Goal: Task Accomplishment & Management: Use online tool/utility

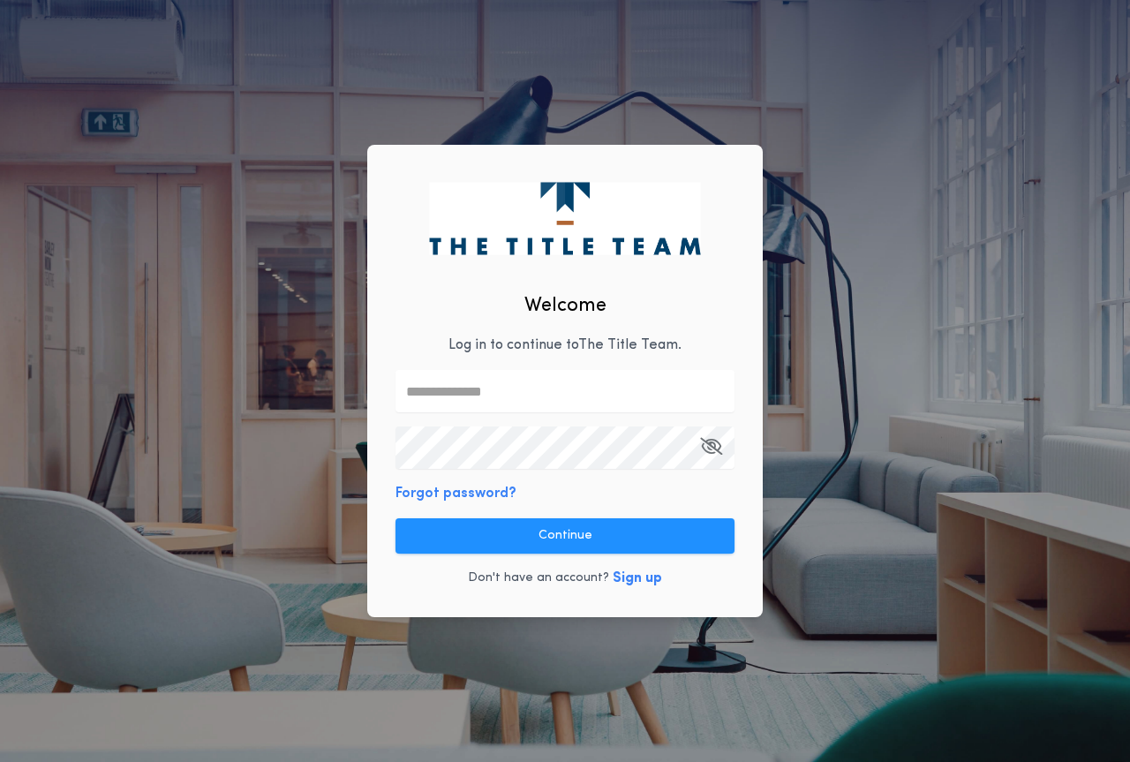
click at [477, 388] on input "text" at bounding box center [564, 391] width 339 height 42
type input "**********"
click at [713, 447] on icon "button" at bounding box center [711, 446] width 22 height 1
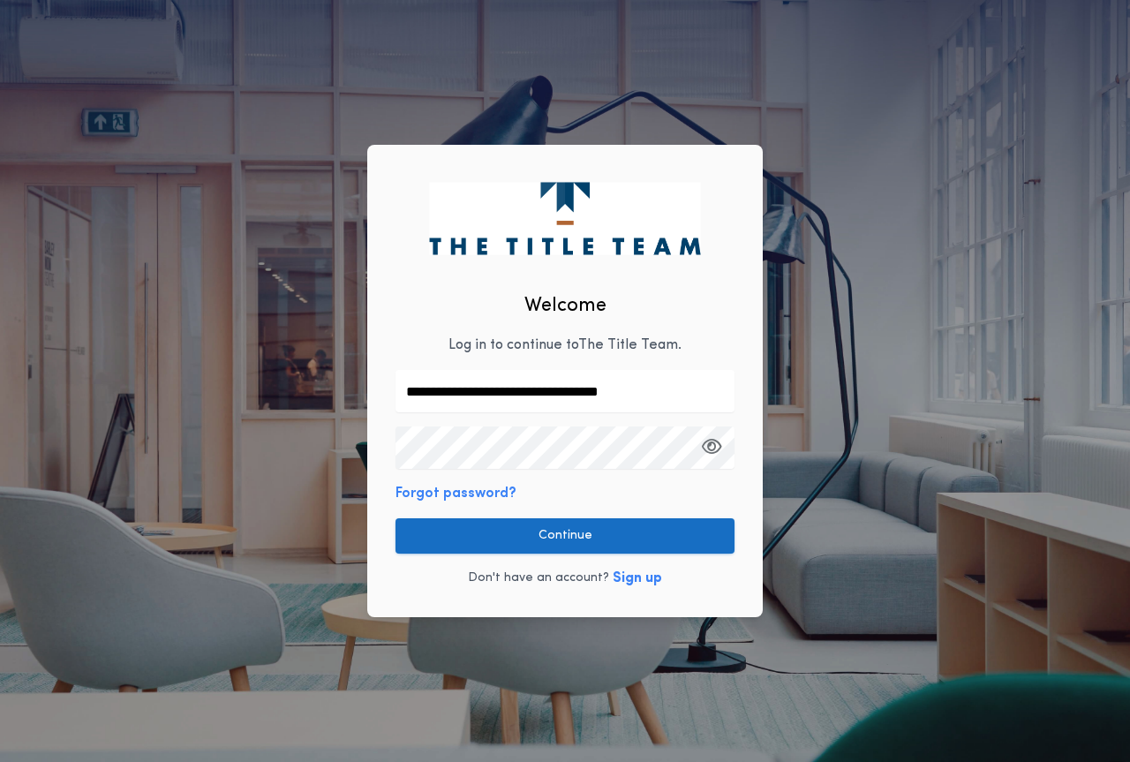
click at [629, 529] on button "Continue" at bounding box center [564, 535] width 339 height 35
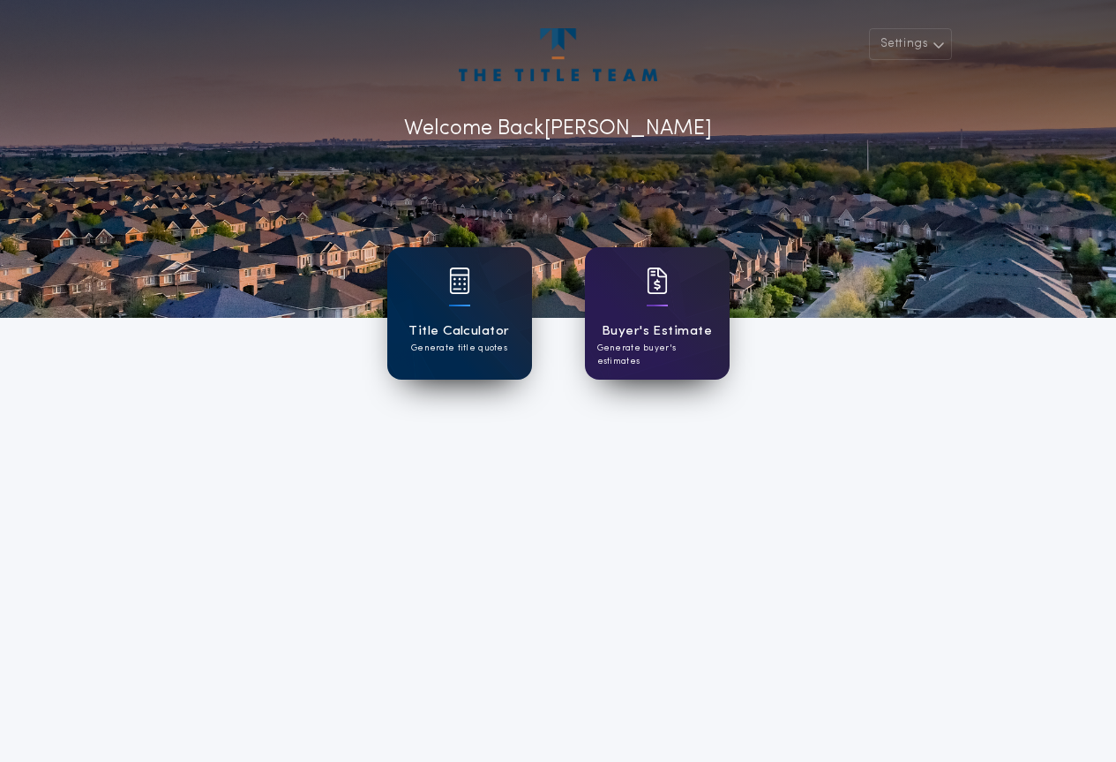
click at [475, 318] on div "Title Calculator Generate title quotes" at bounding box center [459, 313] width 145 height 132
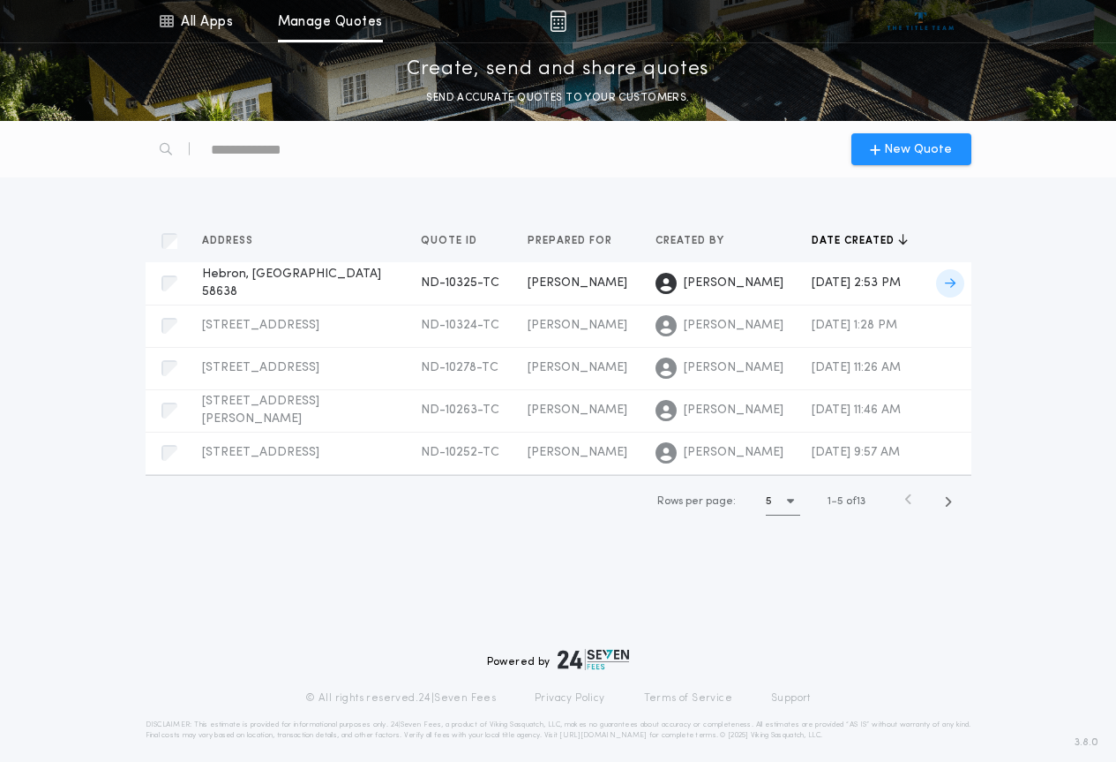
click at [238, 277] on span "Hebron, [GEOGRAPHIC_DATA] 58638" at bounding box center [291, 282] width 179 height 31
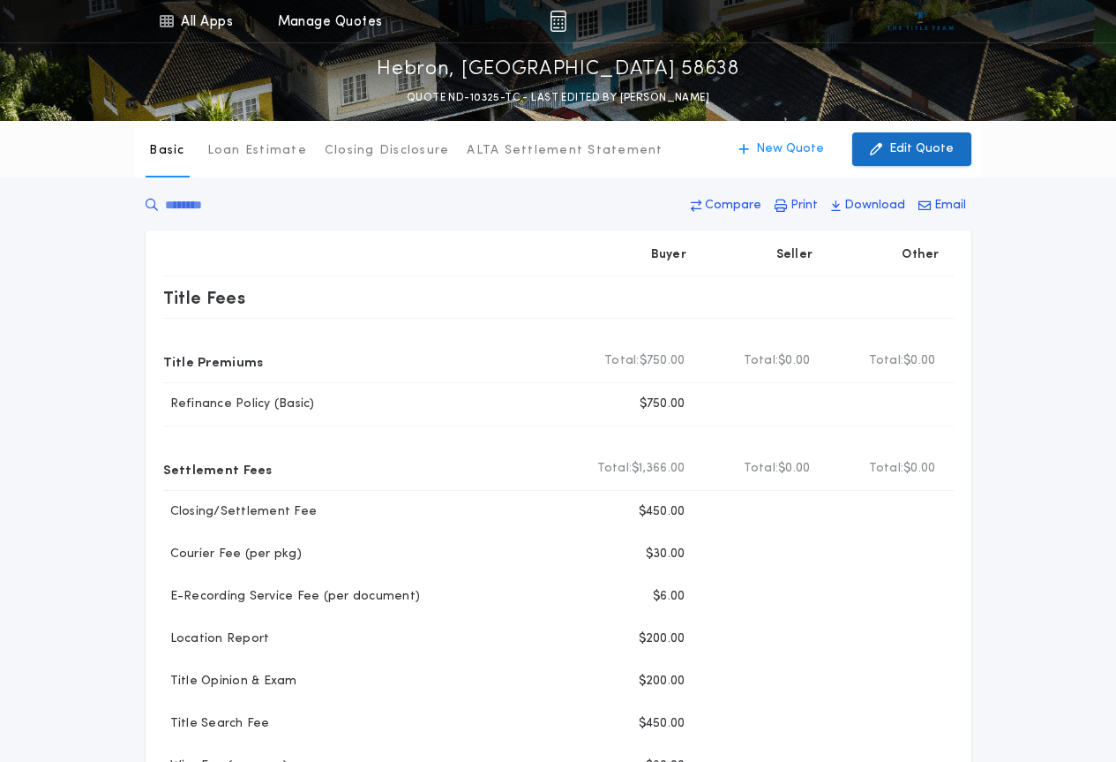
click at [926, 153] on p "Edit Quote" at bounding box center [922, 149] width 64 height 18
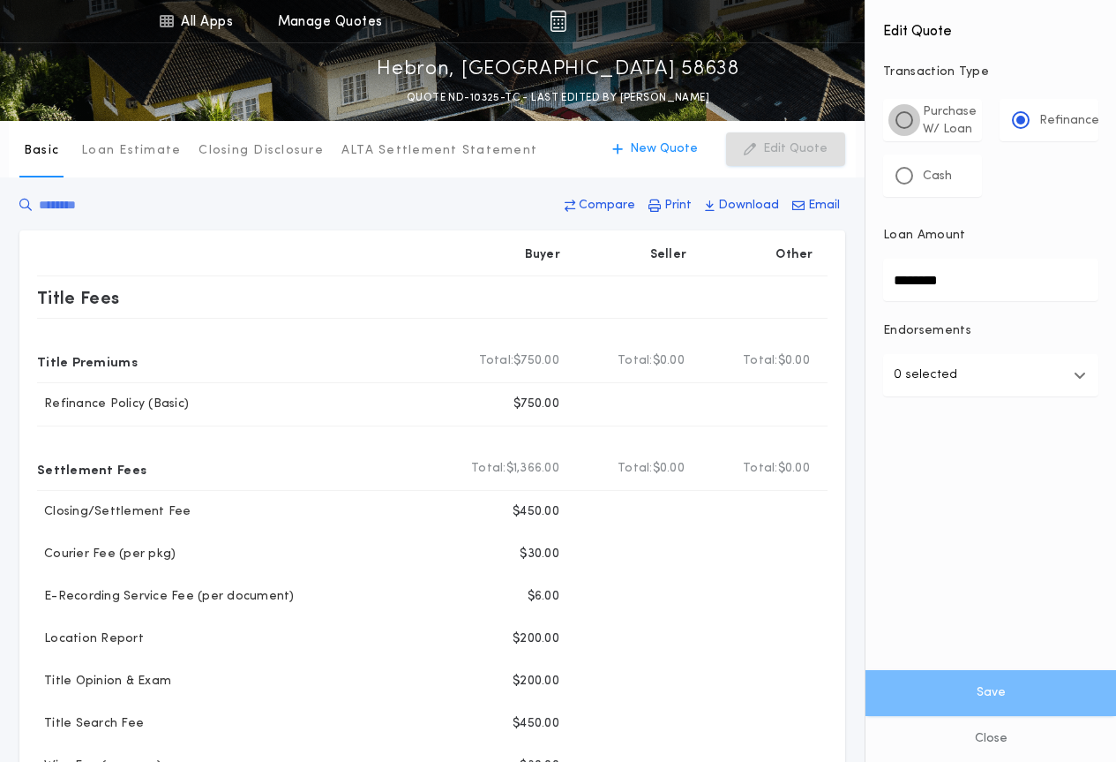
click at [910, 121] on div at bounding box center [905, 120] width 18 height 18
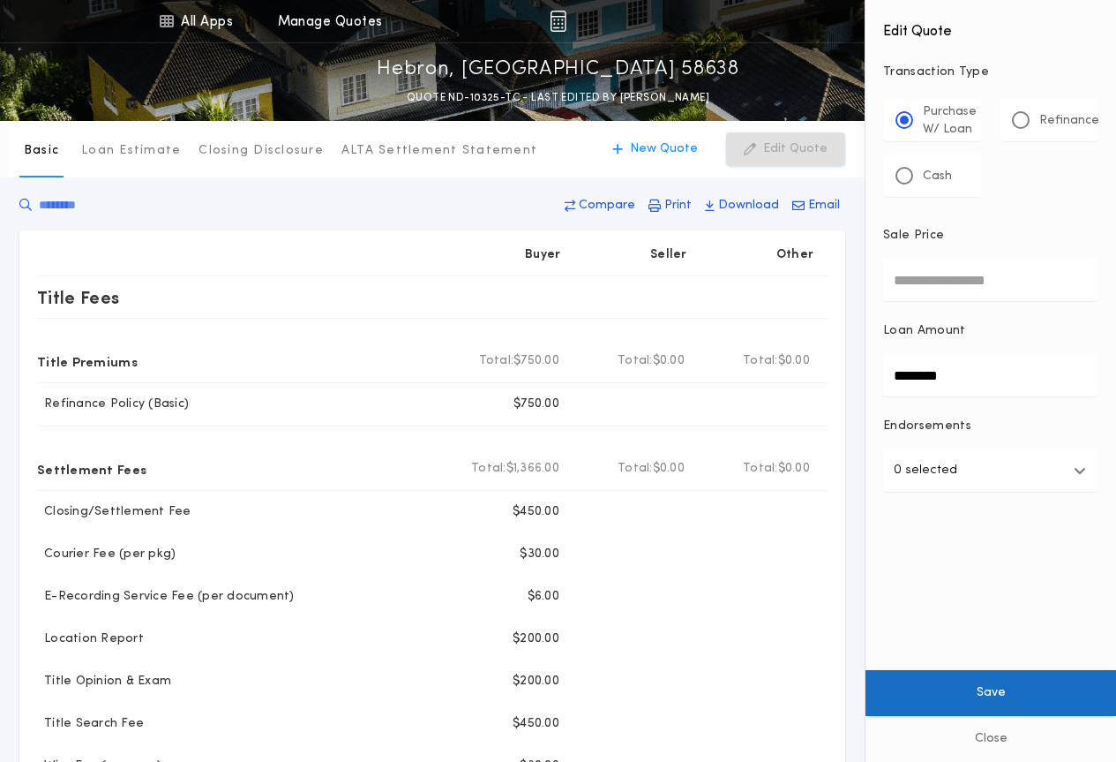
click at [1002, 691] on button "Save" at bounding box center [991, 693] width 251 height 46
